Goal: Task Accomplishment & Management: Use online tool/utility

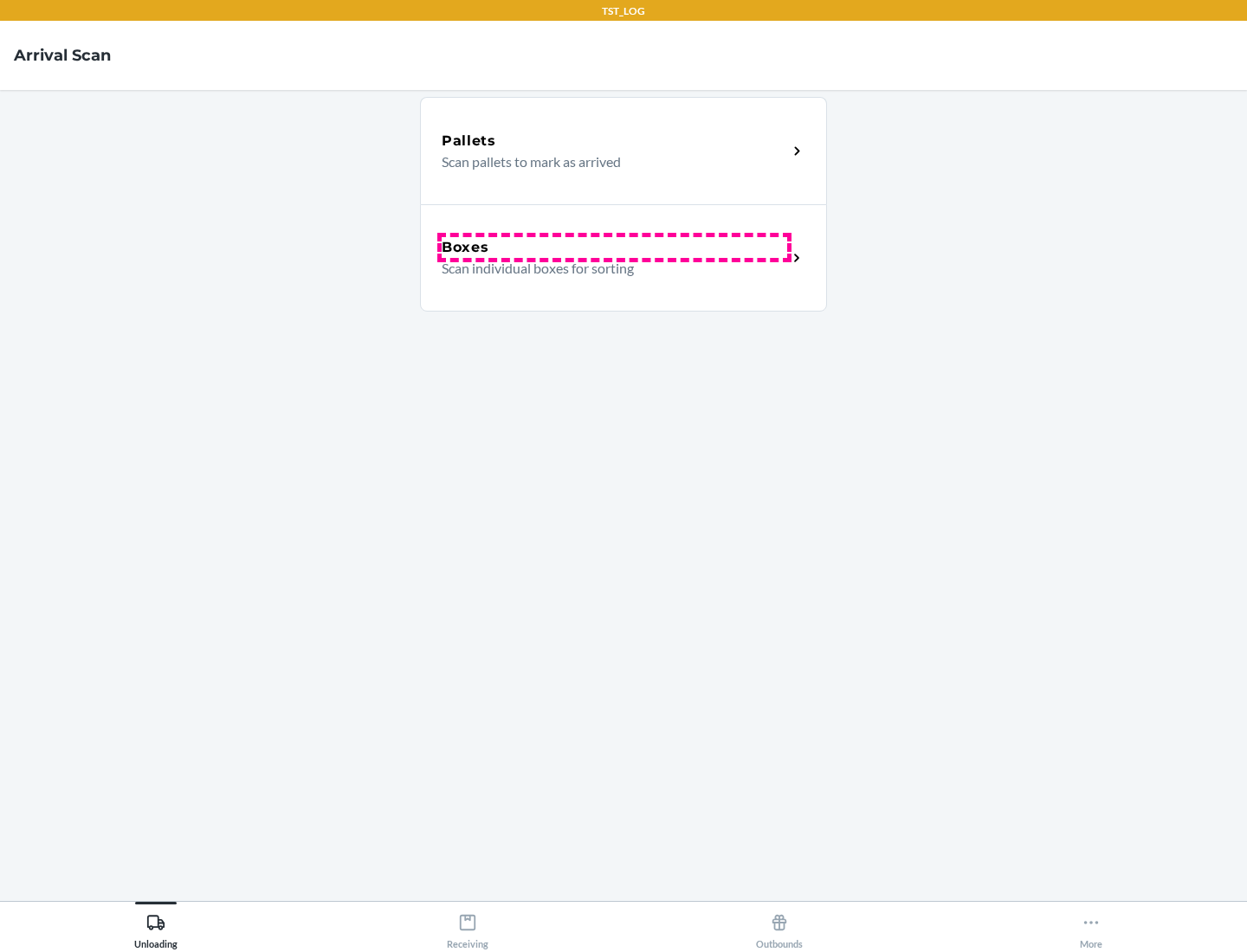
click at [614, 248] on div "Boxes" at bounding box center [614, 247] width 346 height 21
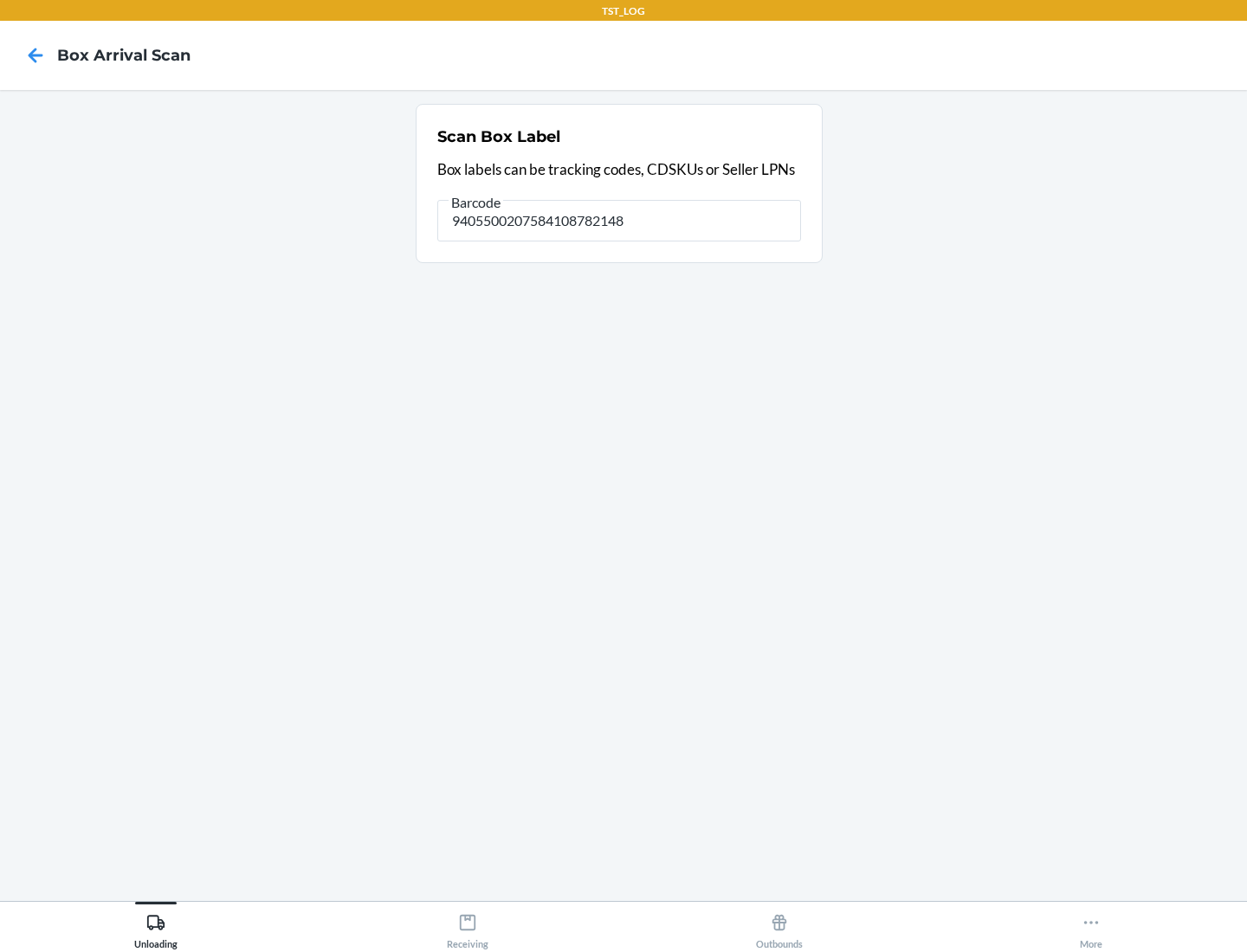
type input "9405500207584108782148"
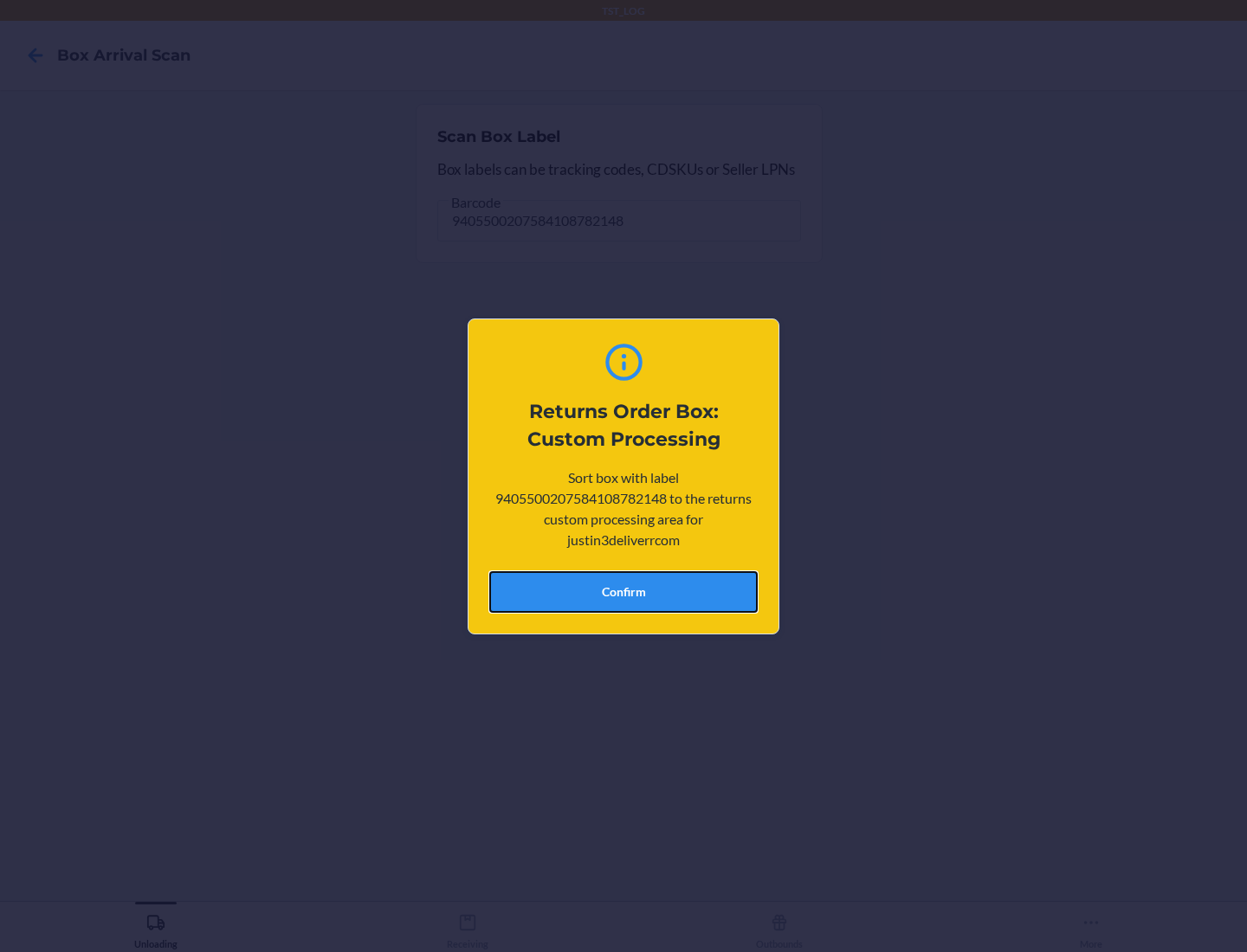
click at [623, 591] on button "Confirm" at bounding box center [623, 592] width 268 height 41
